Goal: Information Seeking & Learning: Learn about a topic

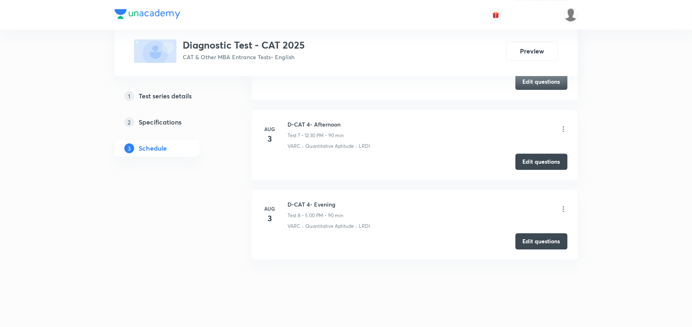
scroll to position [903, 0]
drag, startPoint x: 290, startPoint y: 124, endPoint x: 349, endPoint y: 121, distance: 59.2
click at [349, 121] on div "D-CAT 4- Afternoon Test 7 • 12:30 PM • 90 min" at bounding box center [428, 129] width 280 height 19
copy h6 "D-CAT 4- Afternoon"
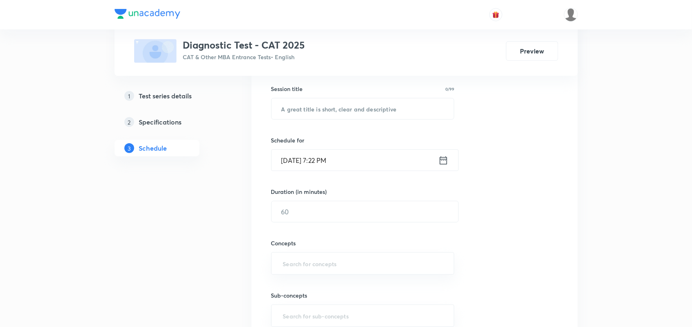
scroll to position [148, 0]
click at [339, 104] on input "text" at bounding box center [363, 107] width 183 height 21
paste input "D-CAT 4- Afternoon"
click at [306, 104] on input "D-CAT 4- Afternoon" at bounding box center [363, 107] width 183 height 21
type input "D-CAT 5 - Afternoon"
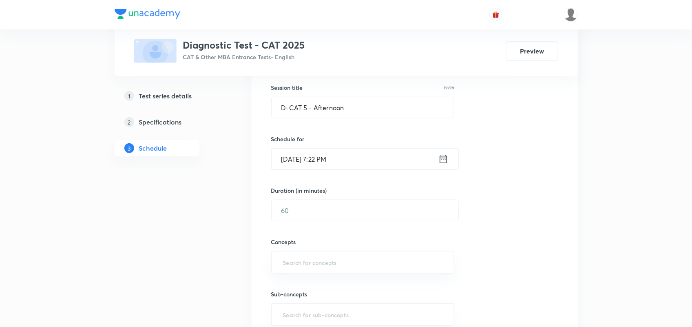
click at [446, 162] on icon at bounding box center [444, 158] width 10 height 11
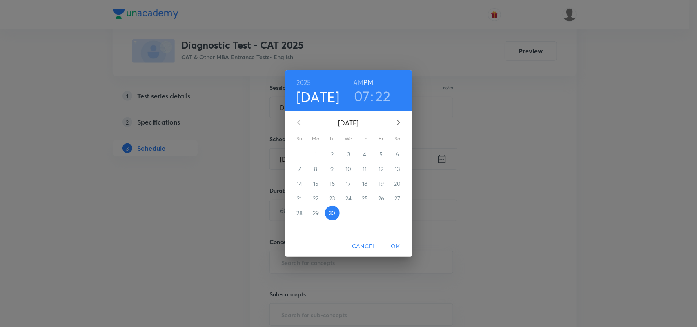
click at [496, 140] on div "2025 Sep 30 07 : 22 AM PM September 2025 Su Mo Tu We Th Fr Sa 31 1 2 3 4 5 6 7 …" at bounding box center [348, 163] width 697 height 327
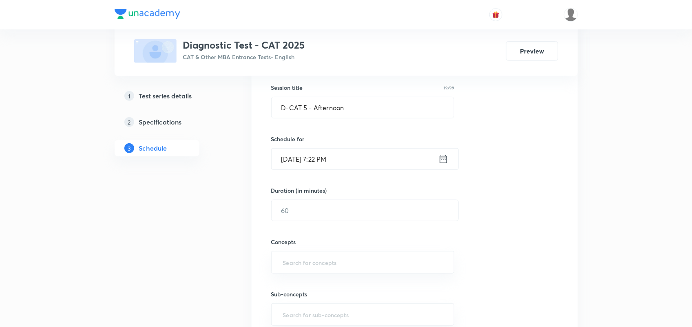
click at [440, 154] on icon at bounding box center [444, 158] width 10 height 11
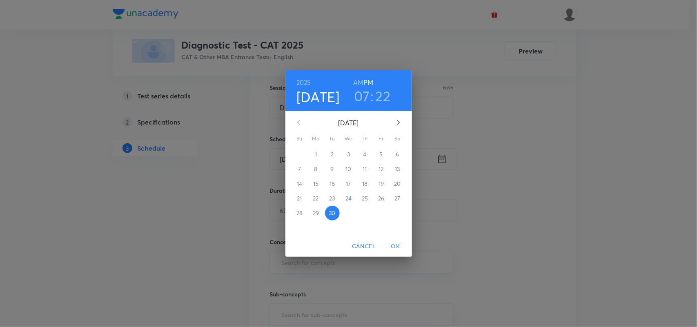
click at [397, 122] on icon "button" at bounding box center [398, 123] width 10 height 10
click at [299, 170] on p "5" at bounding box center [298, 169] width 3 height 8
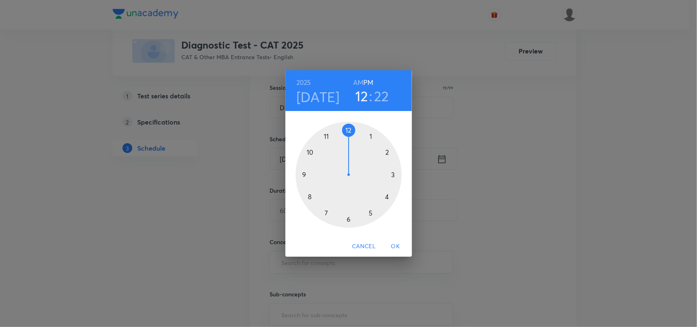
drag, startPoint x: 324, startPoint y: 215, endPoint x: 351, endPoint y: 139, distance: 80.4
click at [351, 139] on div at bounding box center [348, 175] width 106 height 106
drag, startPoint x: 380, startPoint y: 203, endPoint x: 346, endPoint y: 223, distance: 39.5
click at [346, 223] on div at bounding box center [348, 175] width 106 height 106
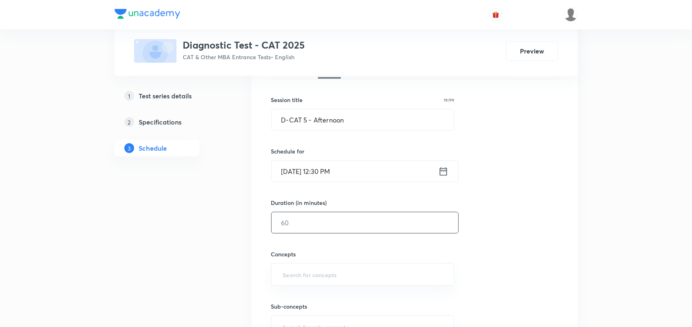
scroll to position [135, 0]
click at [343, 231] on input "text" at bounding box center [365, 223] width 187 height 21
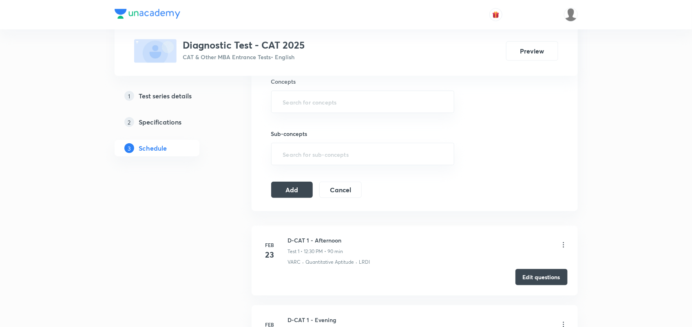
scroll to position [256, 0]
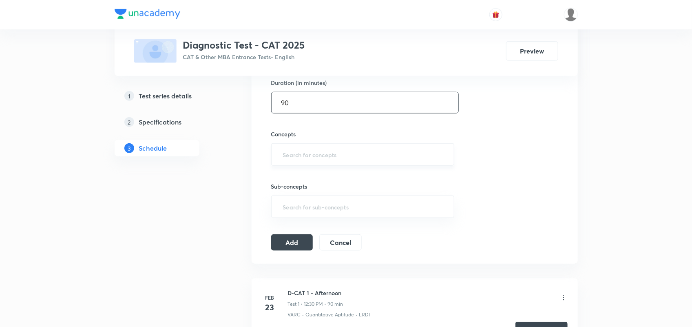
type input "90"
click at [300, 158] on input "text" at bounding box center [363, 154] width 163 height 15
type input "L"
type input "VAR"
click at [293, 196] on div "​" at bounding box center [363, 206] width 184 height 22
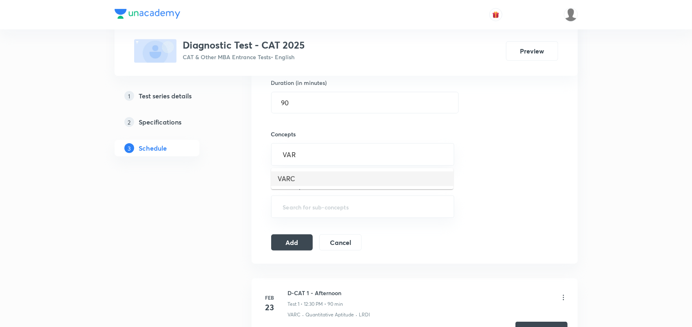
click at [292, 180] on li "VARC" at bounding box center [362, 178] width 182 height 15
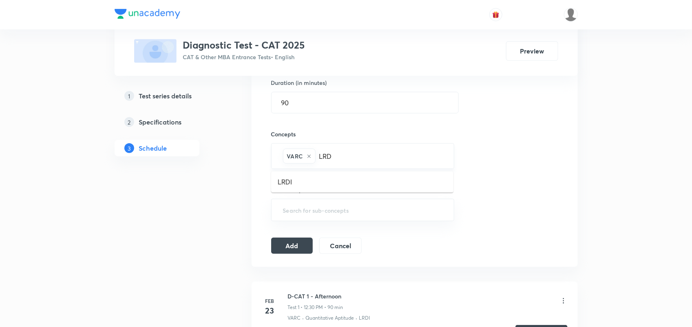
type input "LRDI"
click at [308, 182] on li "LRDI" at bounding box center [362, 182] width 182 height 15
type input "Qu"
click at [308, 182] on li "Quantitative Aptitude" at bounding box center [362, 182] width 182 height 15
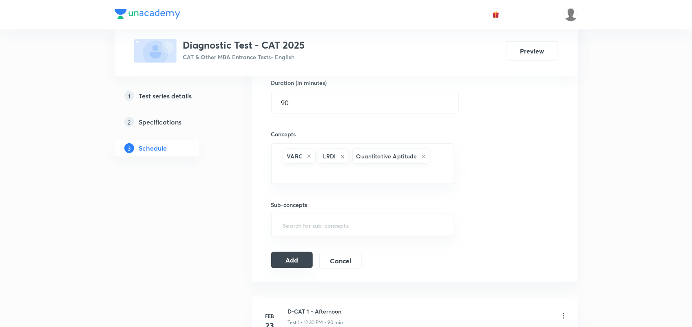
click at [287, 263] on button "Add" at bounding box center [292, 260] width 42 height 16
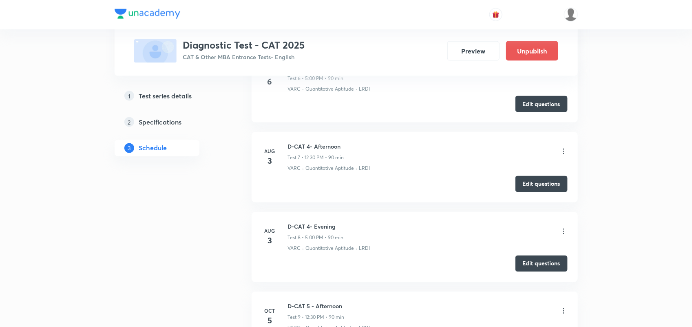
scroll to position [674, 0]
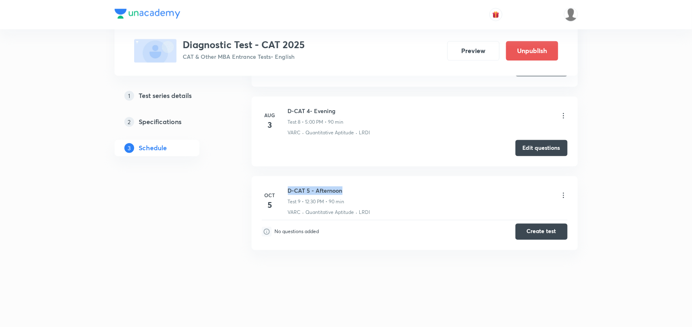
drag, startPoint x: 288, startPoint y: 191, endPoint x: 353, endPoint y: 189, distance: 65.7
click at [353, 189] on div "D-CAT 5 - Afternoon Test 9 • 12:30 PM • 90 min" at bounding box center [428, 195] width 280 height 19
copy h6 "D-CAT 5 - Afternoon"
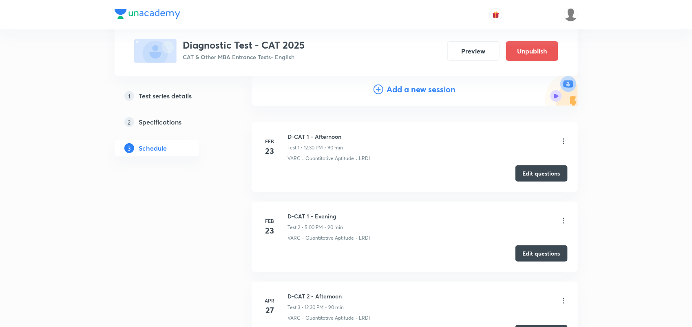
scroll to position [0, 0]
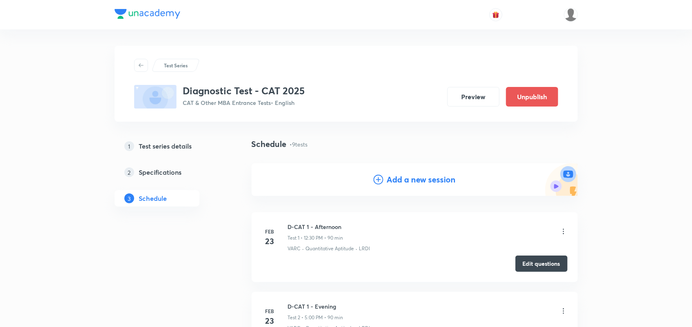
click at [402, 182] on h4 "Add a new session" at bounding box center [421, 179] width 69 height 12
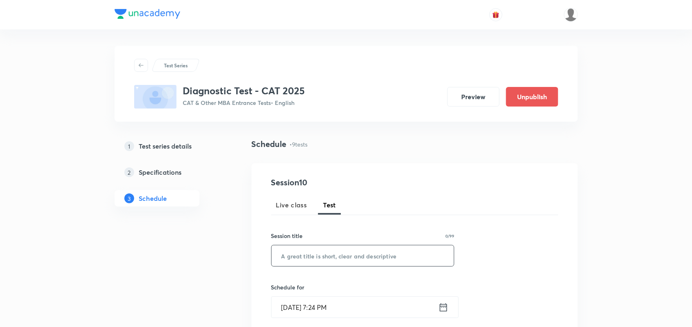
click at [317, 263] on input "text" at bounding box center [363, 255] width 183 height 21
paste input "D-CAT 5 - Afternoon"
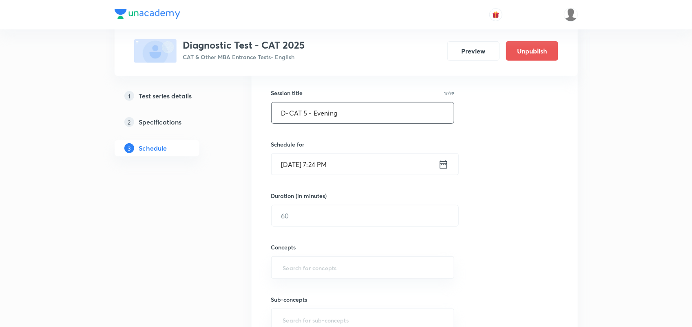
scroll to position [151, 0]
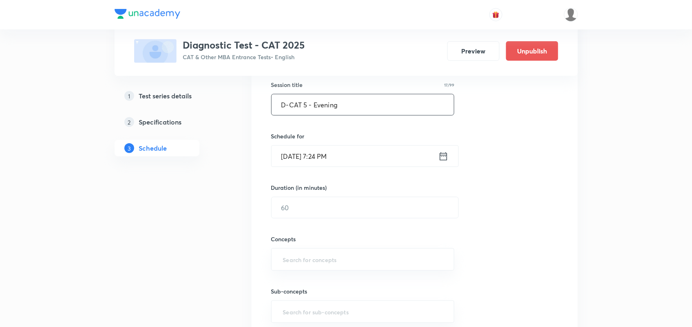
type input "D-CAT 5 - Evening"
click at [446, 154] on icon at bounding box center [444, 156] width 10 height 11
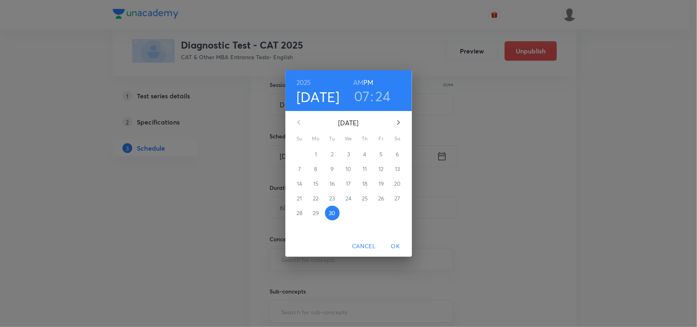
click at [399, 120] on icon "button" at bounding box center [398, 123] width 10 height 10
click at [301, 168] on p "5" at bounding box center [298, 169] width 3 height 8
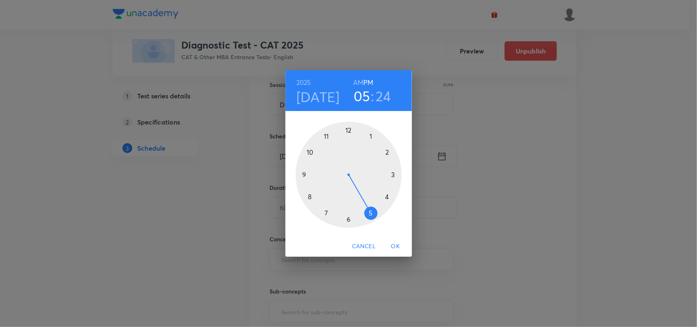
drag, startPoint x: 326, startPoint y: 211, endPoint x: 362, endPoint y: 211, distance: 36.7
click at [362, 211] on div at bounding box center [348, 175] width 106 height 106
drag, startPoint x: 377, startPoint y: 212, endPoint x: 347, endPoint y: 141, distance: 76.8
click at [347, 141] on div at bounding box center [348, 175] width 106 height 106
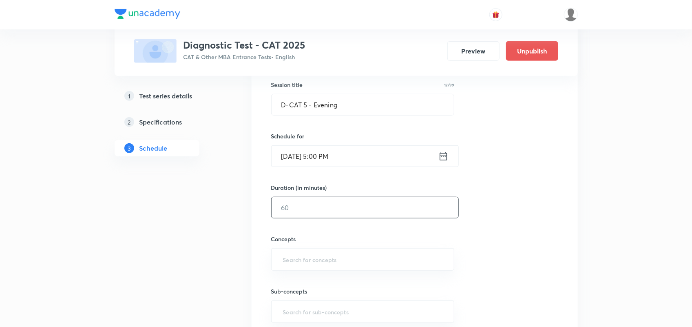
click at [312, 209] on input "text" at bounding box center [365, 207] width 187 height 21
type input "1"
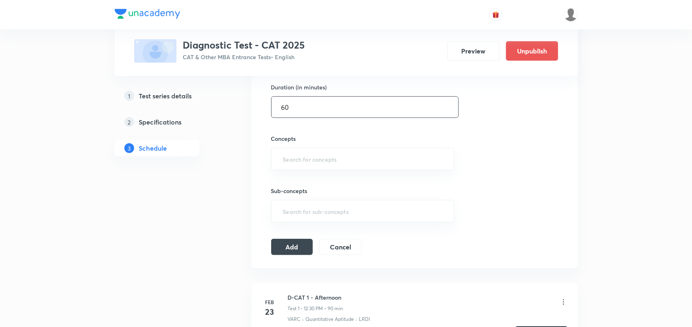
scroll to position [260, 0]
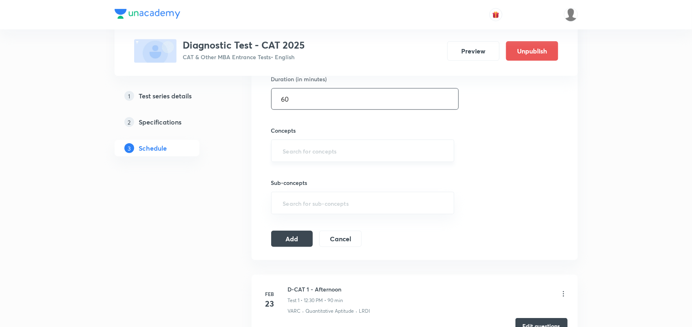
type input "60"
click at [308, 151] on input "text" at bounding box center [363, 150] width 163 height 15
type input "VARC"
click at [296, 176] on li "VARC" at bounding box center [362, 175] width 182 height 15
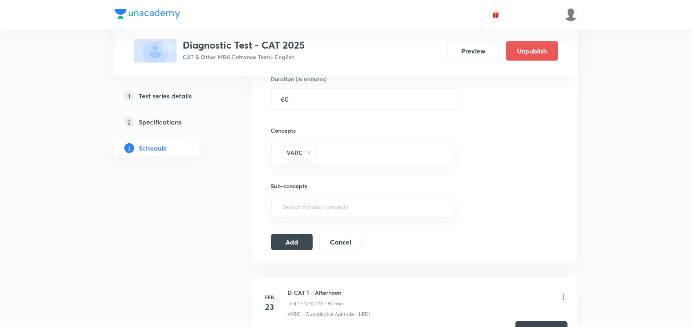
type input "L"
click at [305, 182] on li "LRDI" at bounding box center [362, 178] width 182 height 15
type input "Q"
click at [328, 180] on li "Quantitative Aptitude" at bounding box center [362, 178] width 182 height 15
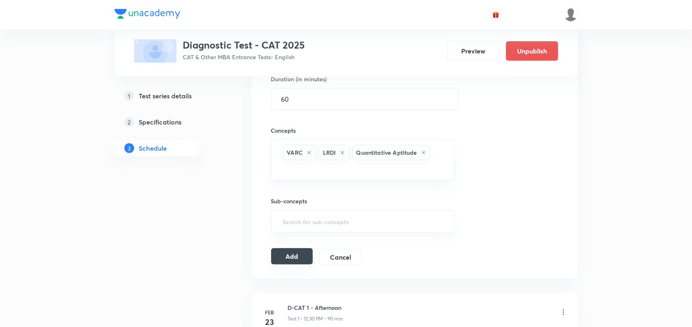
click at [292, 257] on button "Add" at bounding box center [292, 256] width 42 height 16
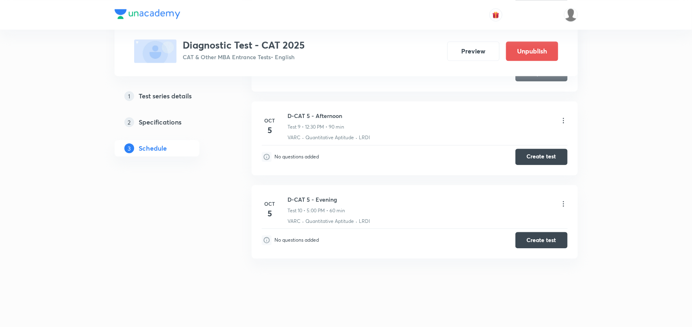
scroll to position [754, 0]
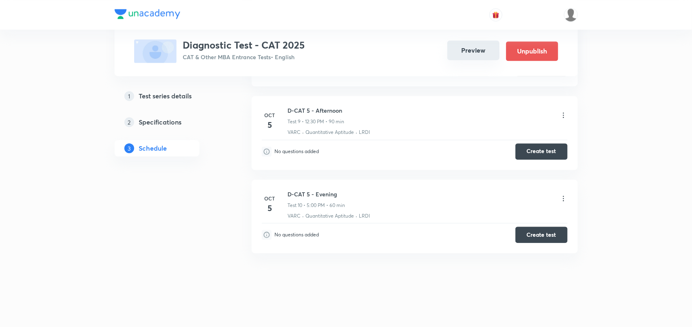
click at [475, 48] on button "Preview" at bounding box center [474, 50] width 52 height 20
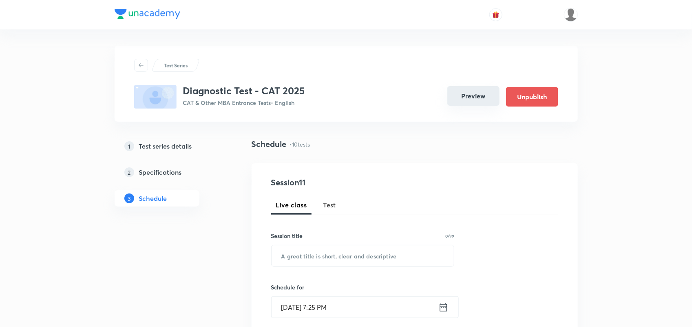
click at [475, 102] on button "Preview" at bounding box center [474, 96] width 52 height 20
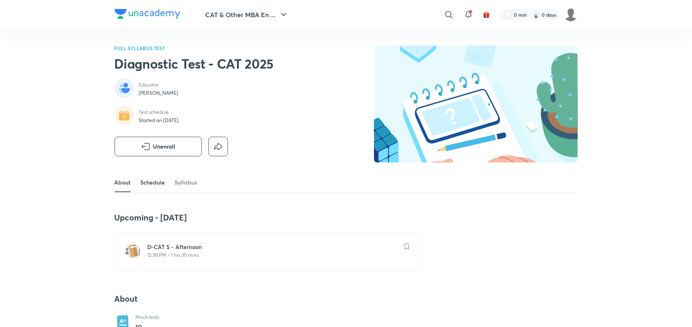
click at [150, 182] on link "Schedule" at bounding box center [153, 183] width 24 height 20
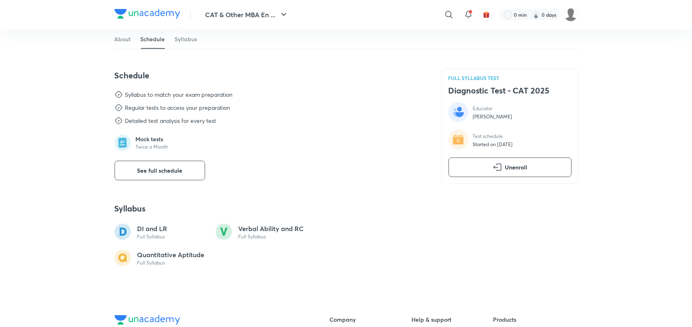
scroll to position [377, 0]
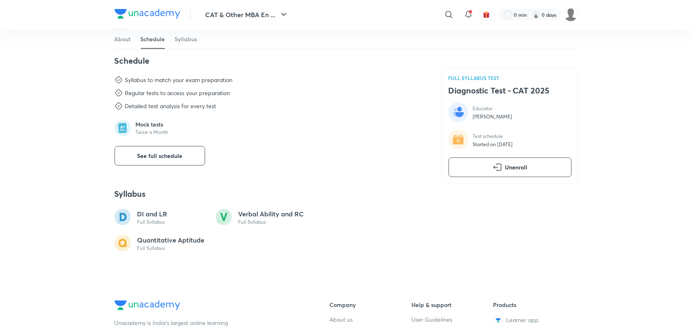
click at [167, 147] on div "Schedule Syllabus to match your exam preparation Regular tests to access your p…" at bounding box center [269, 110] width 308 height 110
click at [167, 155] on span "See full schedule" at bounding box center [159, 156] width 45 height 8
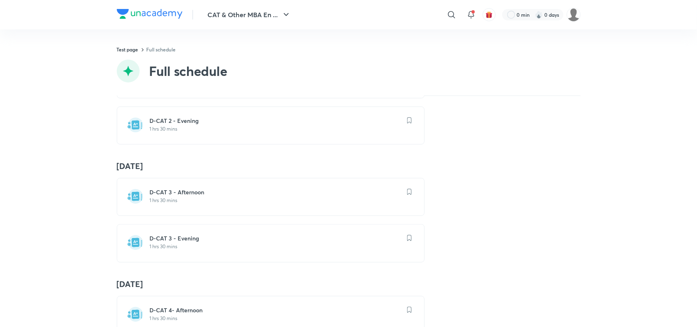
scroll to position [458, 0]
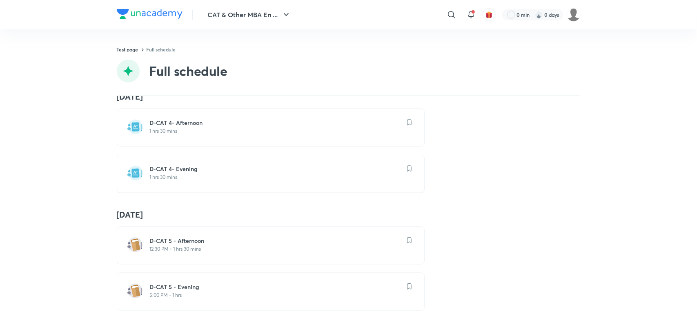
click at [191, 246] on p "12:30 PM • 1 hrs 30 mins" at bounding box center [275, 249] width 251 height 7
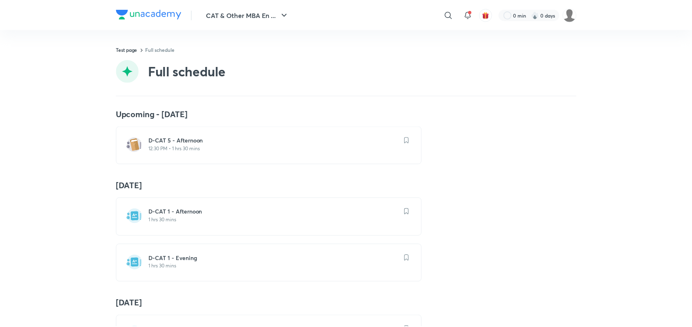
scroll to position [458, 0]
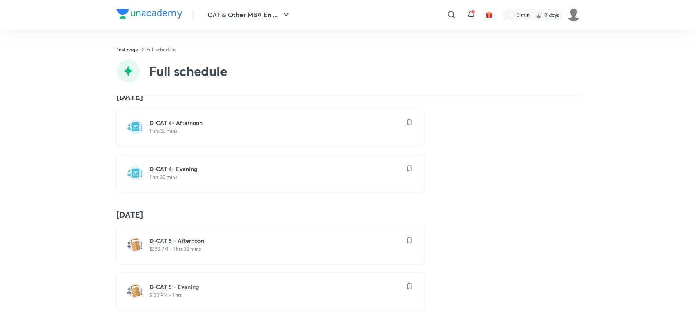
click at [172, 283] on h6 "D-CAT 5 - Evening" at bounding box center [275, 287] width 251 height 8
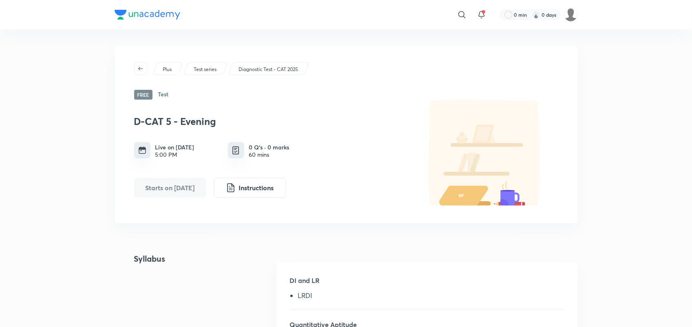
click at [305, 98] on div "Plus Test series Diagnostic Test - CAT 2025 Free Test D-CAT 5 - Evening Live on…" at bounding box center [347, 134] width 464 height 177
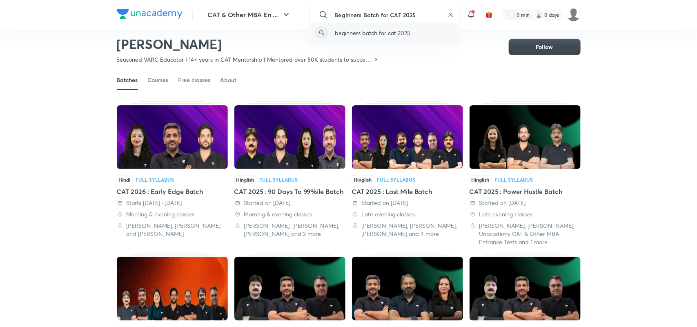
type input "Beginners Batch for CAT 2025"
click at [380, 29] on p "beginners batch for cat 2025" at bounding box center [372, 33] width 75 height 9
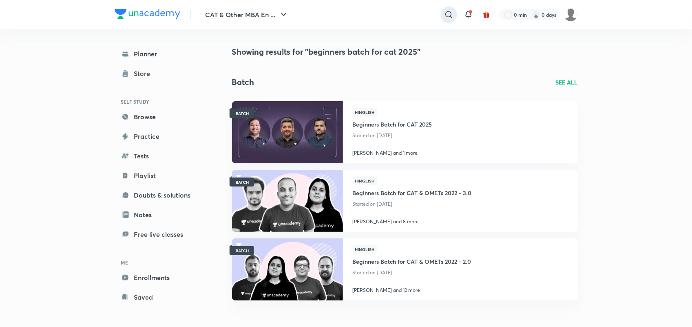
click at [450, 16] on icon at bounding box center [449, 14] width 7 height 7
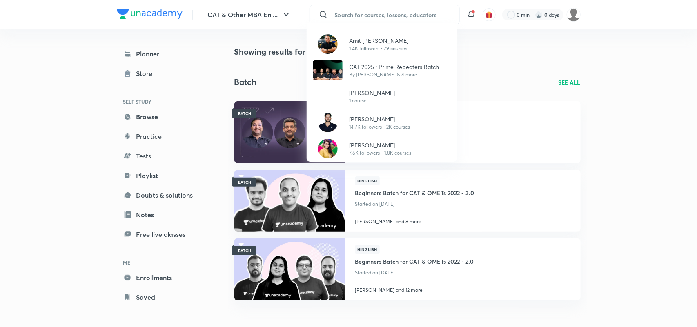
paste input "Final Countdown Batch for CAT 2024"
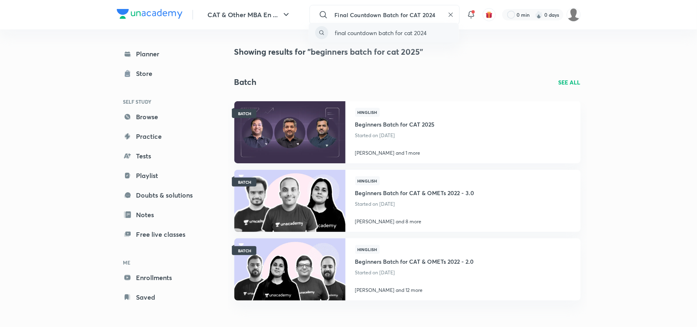
type input "Final Countdown Batch for CAT 2024"
click at [399, 32] on p "final countdown batch for cat 2024" at bounding box center [381, 33] width 92 height 9
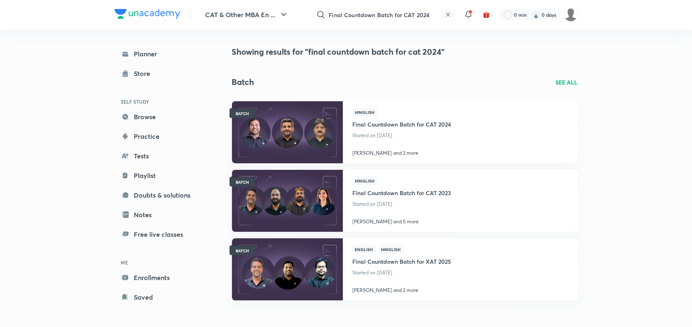
click at [446, 13] on icon at bounding box center [448, 15] width 4 height 4
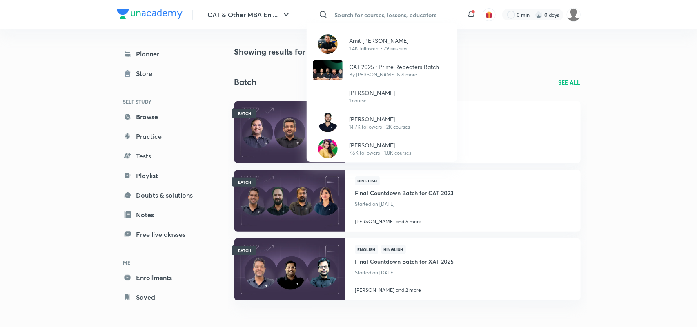
paste input "Comprehensive Batch for CAT 2025"
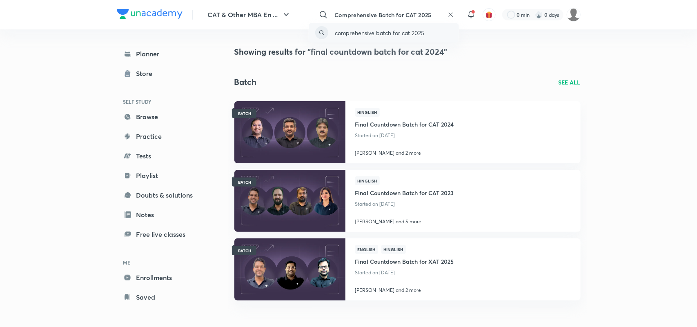
type input "Comprehensive Batch for CAT 2025"
click at [401, 29] on p "comprehensive batch for cat 2025" at bounding box center [379, 33] width 89 height 9
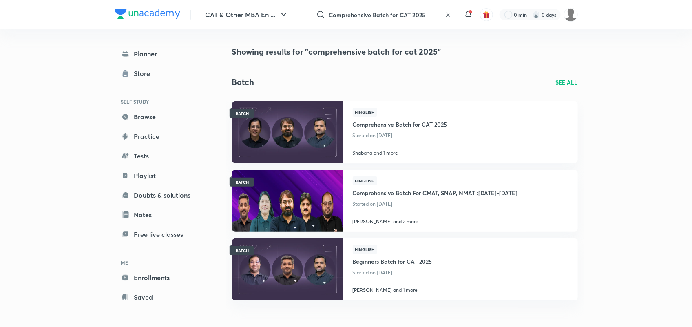
click at [445, 12] on icon at bounding box center [448, 14] width 7 height 7
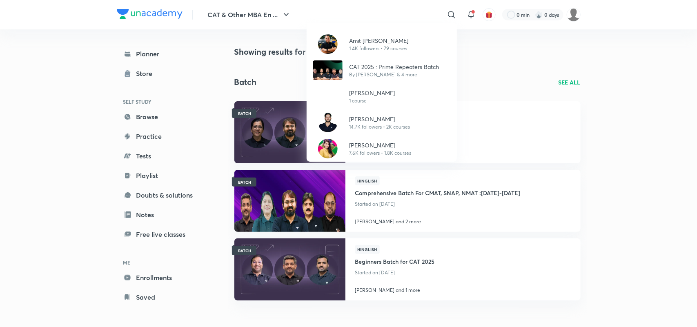
click at [406, 12] on div "Amit Deepak Rohra 1.4K followers • 79 courses CAT 2025 : Prime Repeaters Batch …" at bounding box center [348, 163] width 697 height 327
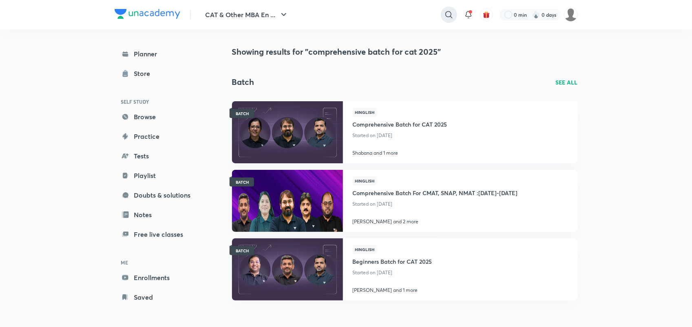
click at [444, 11] on icon at bounding box center [449, 15] width 10 height 10
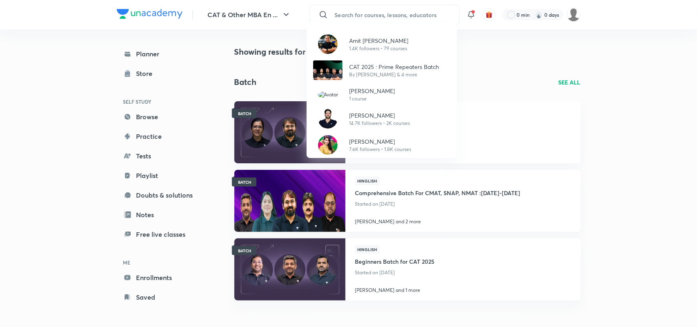
click at [387, 17] on div "Amit Deepak Rohra 1.4K followers • 79 courses CAT 2025 : Prime Repeaters Batch …" at bounding box center [348, 163] width 697 height 327
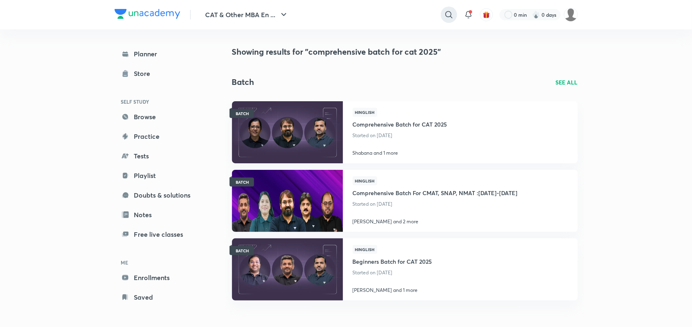
click at [445, 18] on icon at bounding box center [449, 15] width 10 height 10
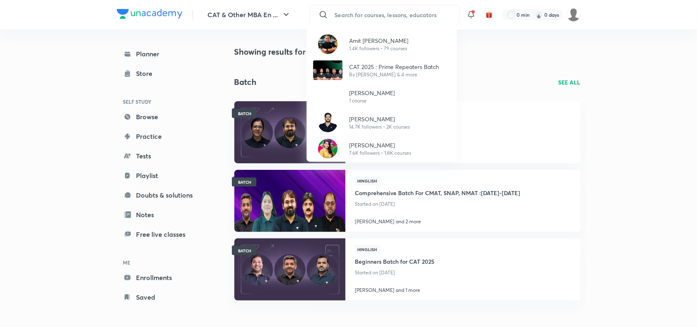
paste input "Accelerate Batch for SNAP & NMAT"
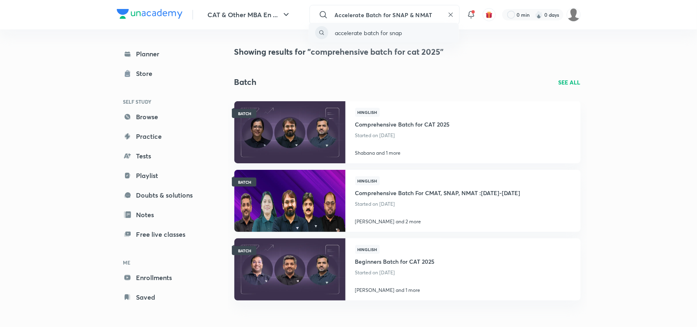
type input "Accelerate Batch for SNAP & NMAT"
click at [398, 31] on p "accelerate batch for snap" at bounding box center [368, 33] width 67 height 9
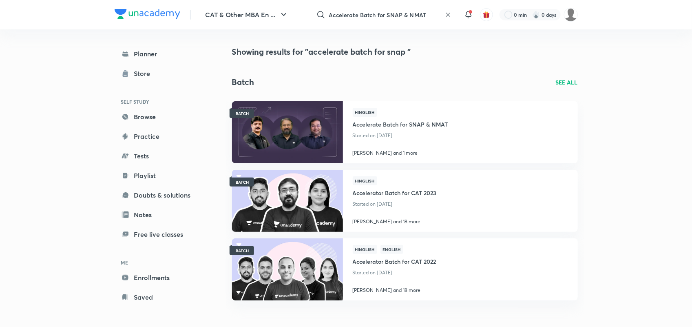
click at [448, 13] on icon at bounding box center [448, 14] width 7 height 7
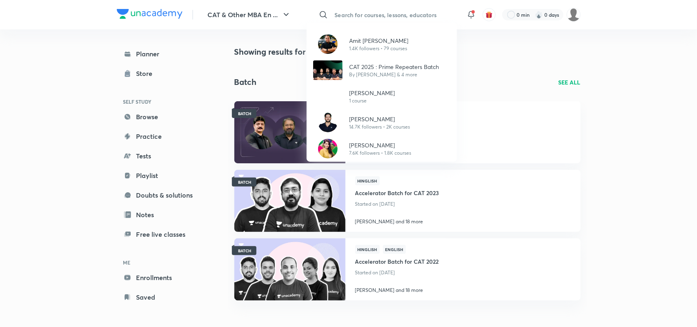
click at [395, 13] on div "Amit Deepak Rohra 1.4K followers • 79 courses CAT 2025 : Prime Repeaters Batch …" at bounding box center [348, 163] width 697 height 327
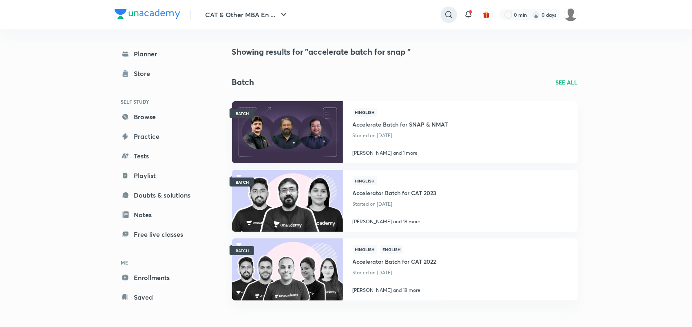
click at [446, 10] on icon at bounding box center [449, 15] width 10 height 10
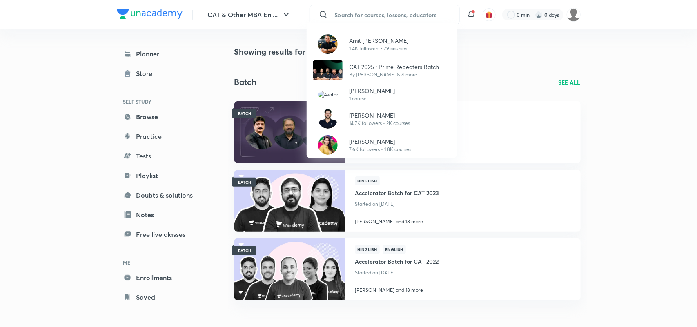
paste input "All Stars Batch for CAT 2025"
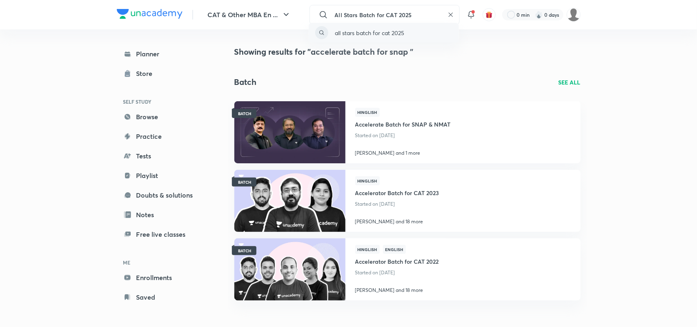
type input "All Stars Batch for CAT 2025"
click at [382, 31] on p "all stars batch for cat 2025" at bounding box center [369, 33] width 69 height 9
